Goal: Information Seeking & Learning: Learn about a topic

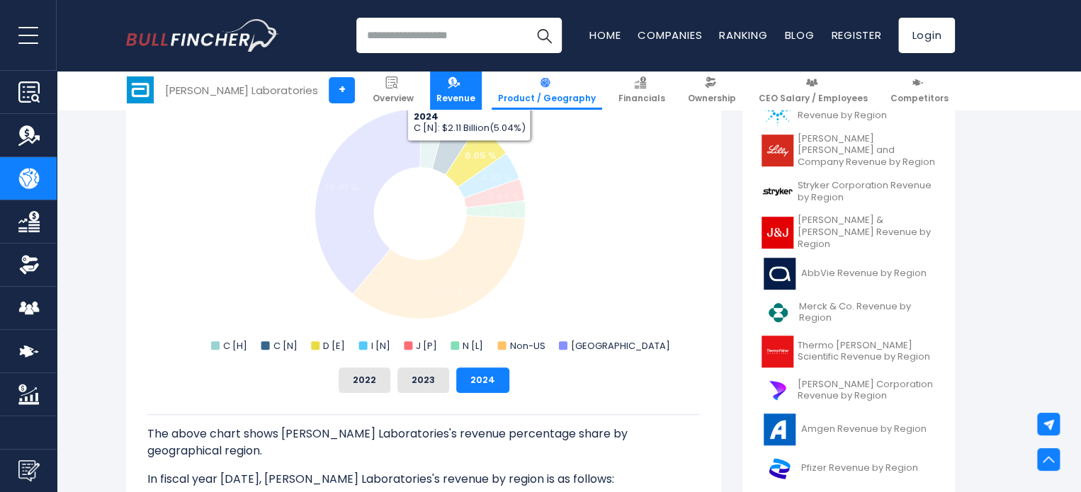
click at [460, 87] on img at bounding box center [454, 82] width 12 height 12
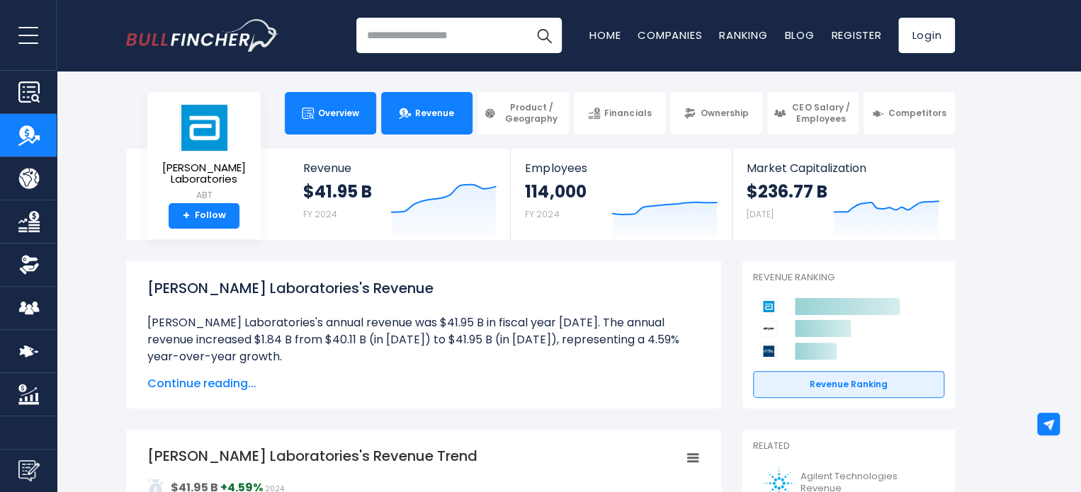
click at [339, 108] on span "Overview" at bounding box center [338, 113] width 41 height 11
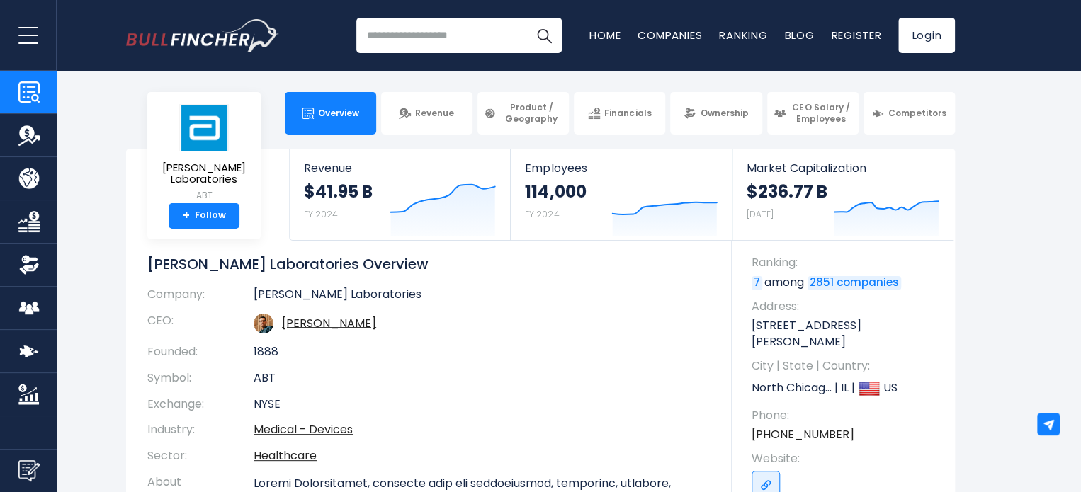
click at [849, 283] on link "2851 companies" at bounding box center [853, 283] width 93 height 14
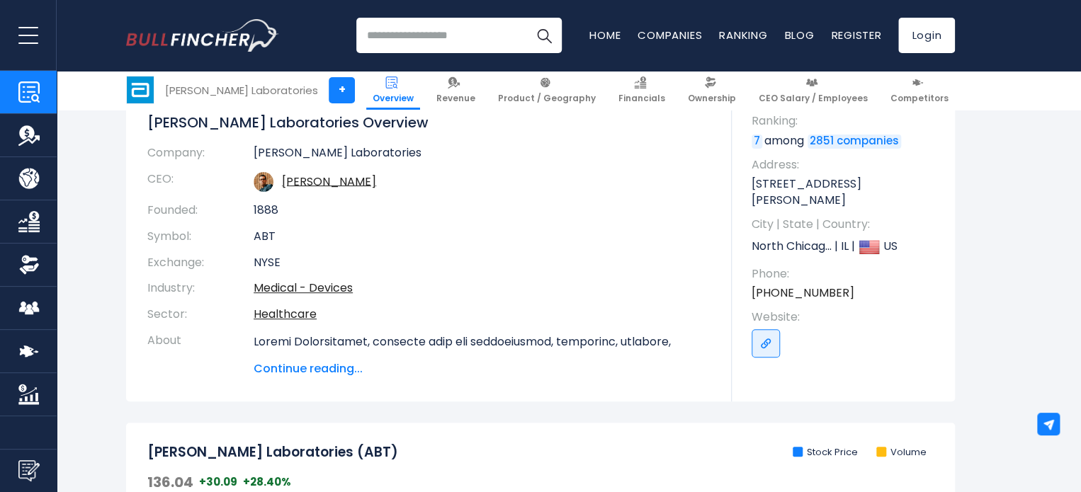
scroll to position [212, 0]
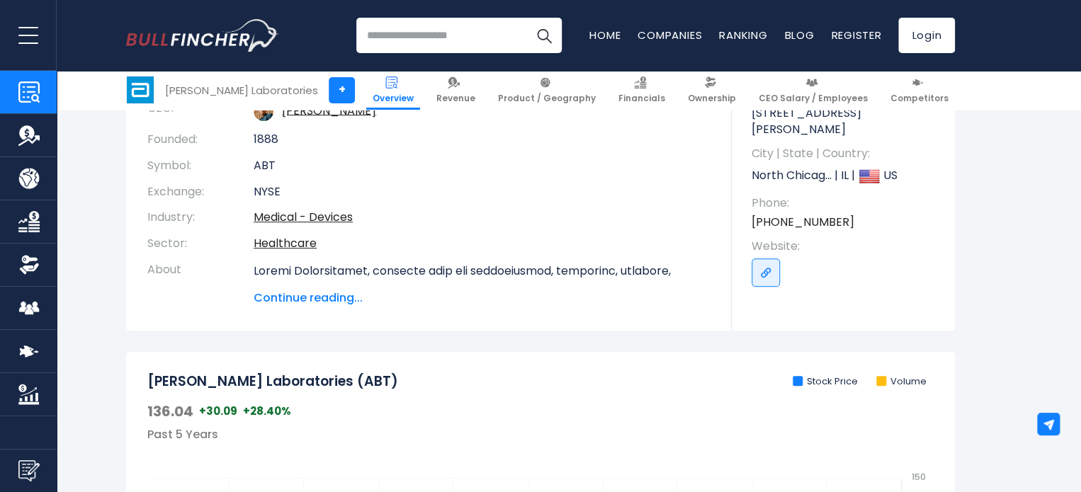
click at [331, 302] on span "Continue reading..." at bounding box center [482, 298] width 457 height 17
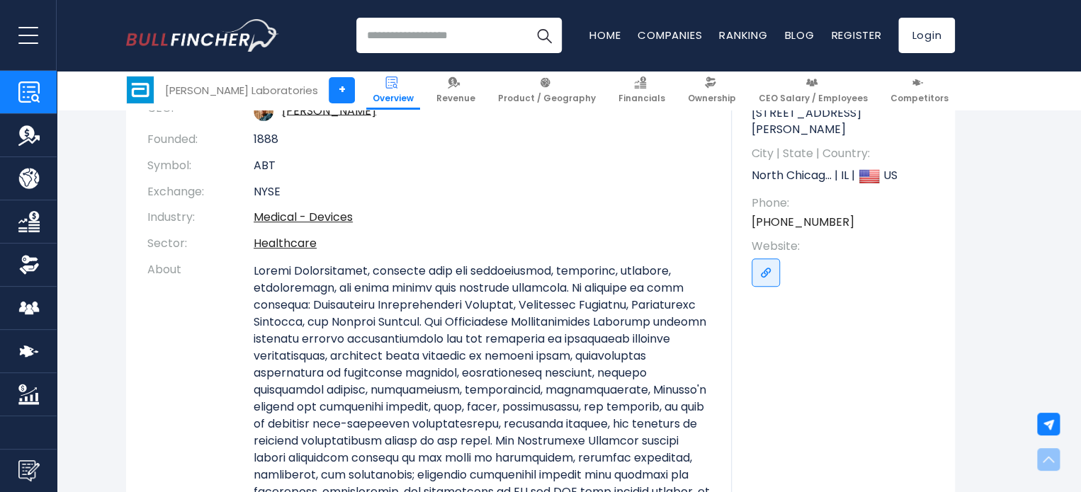
scroll to position [283, 0]
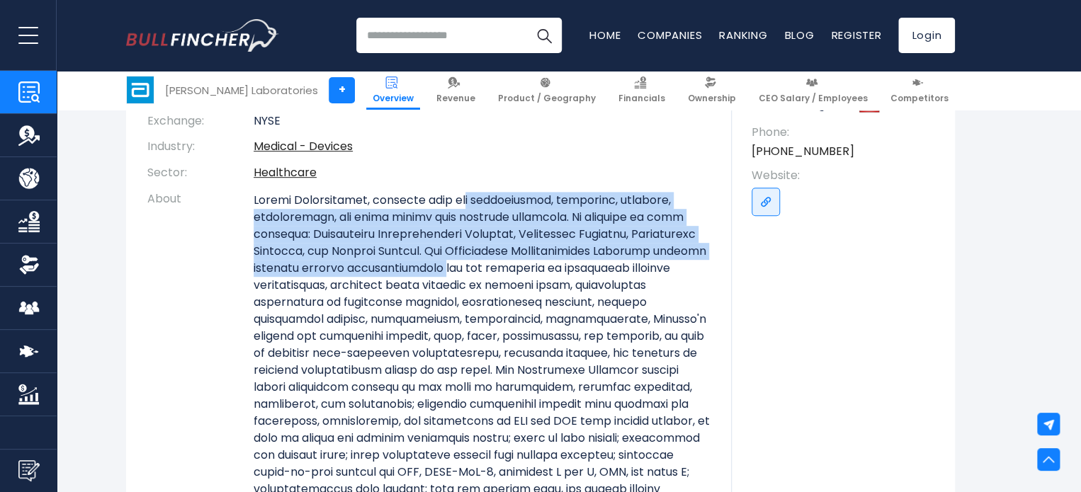
drag, startPoint x: 456, startPoint y: 206, endPoint x: 505, endPoint y: 278, distance: 86.6
click at [505, 277] on p at bounding box center [482, 413] width 457 height 442
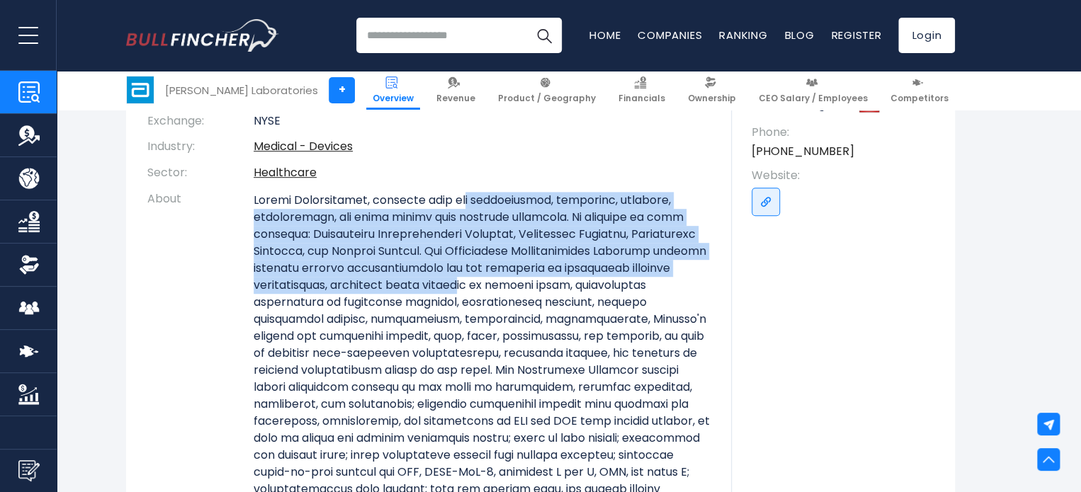
click at [496, 283] on p at bounding box center [482, 413] width 457 height 442
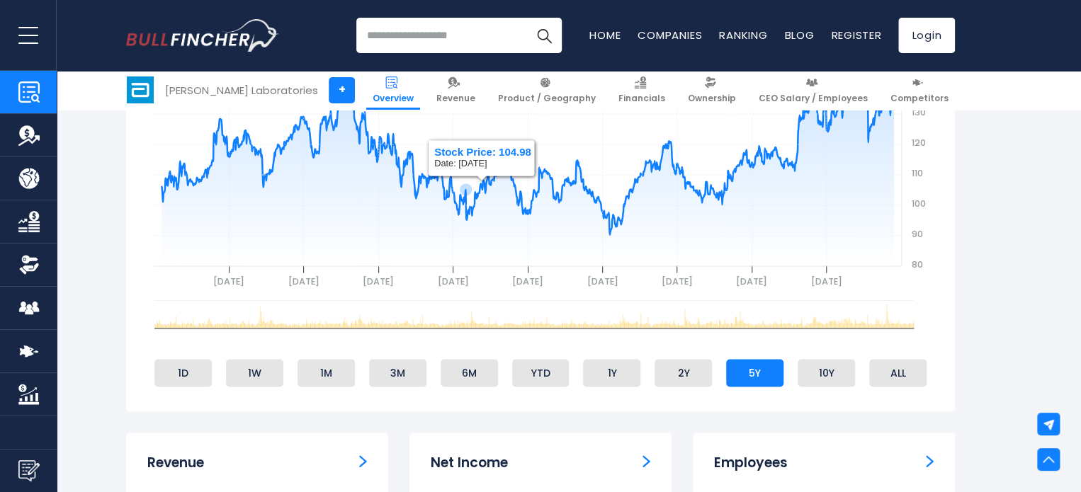
scroll to position [1346, 0]
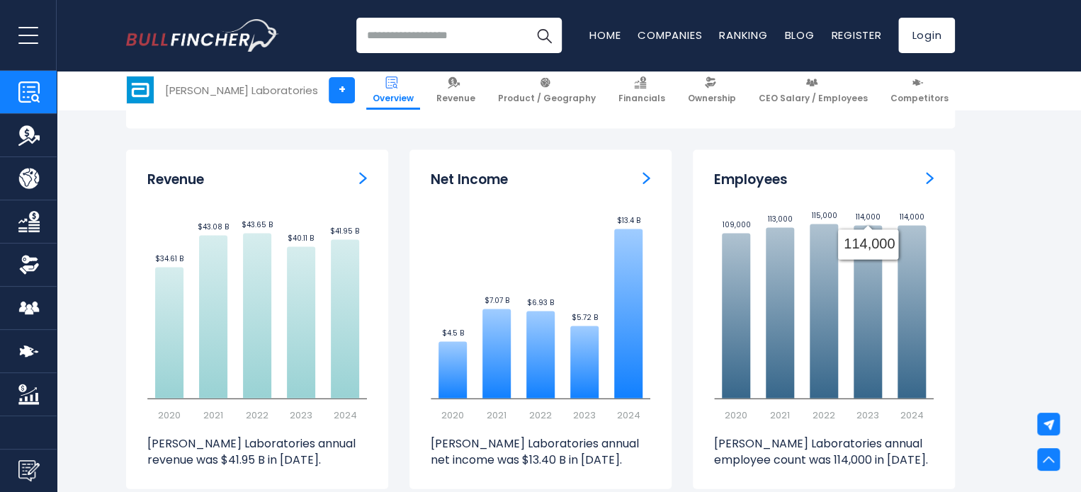
click at [932, 181] on img "Employees" at bounding box center [930, 177] width 8 height 13
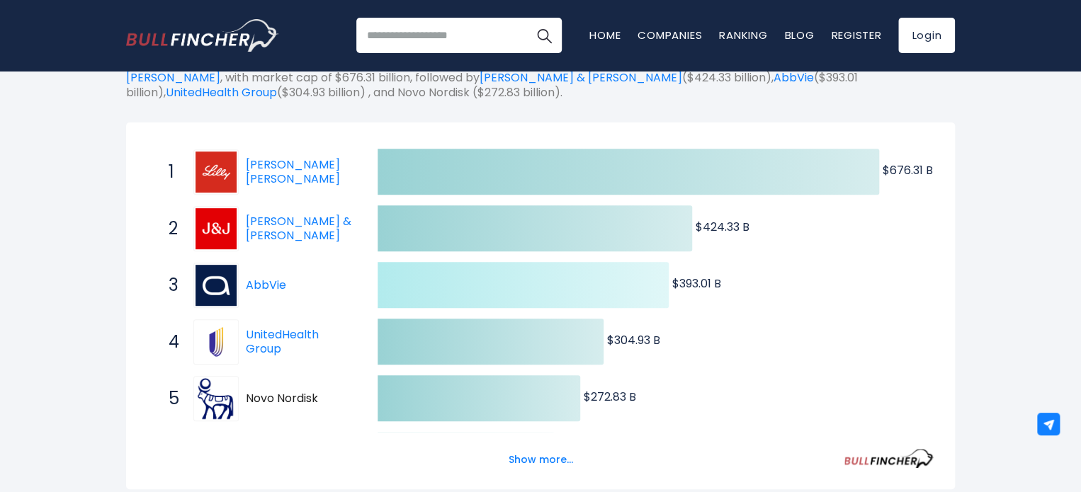
scroll to position [283, 0]
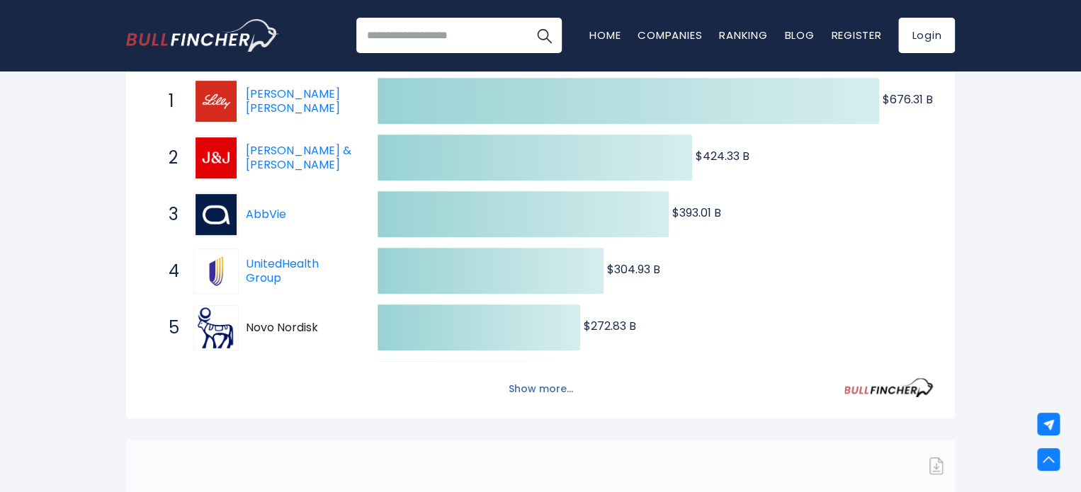
click at [552, 383] on button "Show more..." at bounding box center [540, 389] width 81 height 23
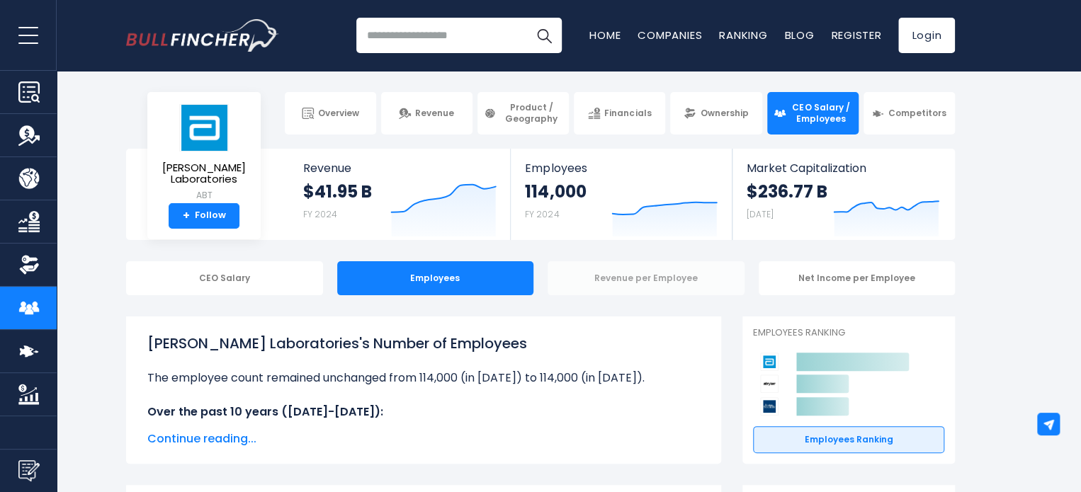
click at [693, 280] on div "Revenue per Employee" at bounding box center [646, 278] width 197 height 34
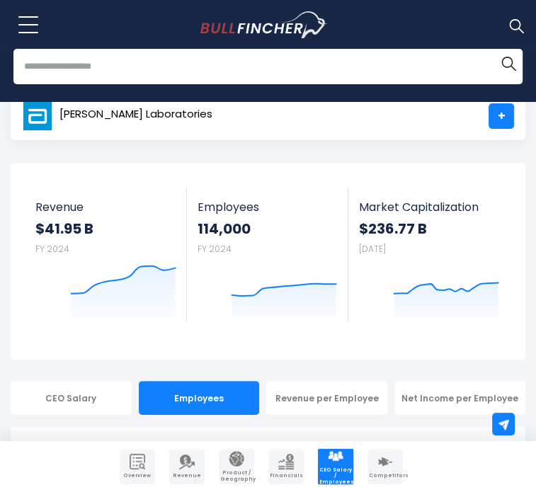
scroll to position [142, 0]
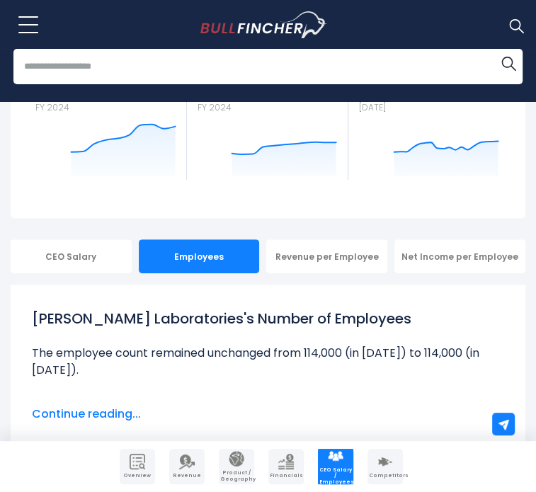
click at [286, 469] on img "Company Financials" at bounding box center [286, 462] width 16 height 16
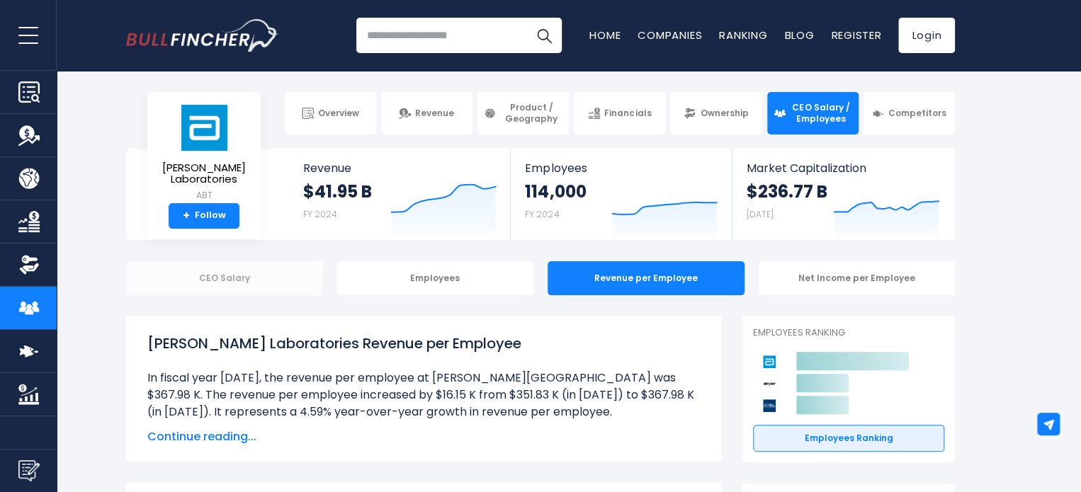
click at [218, 266] on div "CEO Salary" at bounding box center [224, 278] width 197 height 34
